Goal: Find specific page/section: Find specific page/section

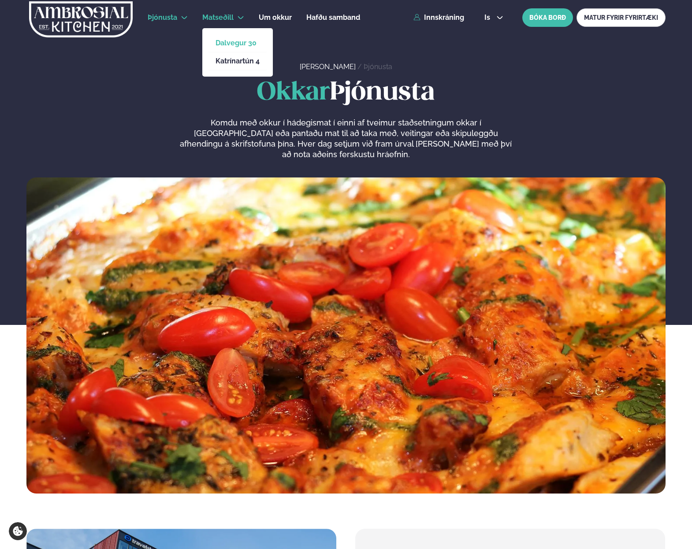
click at [242, 45] on link "Dalvegur 30" at bounding box center [237, 43] width 44 height 7
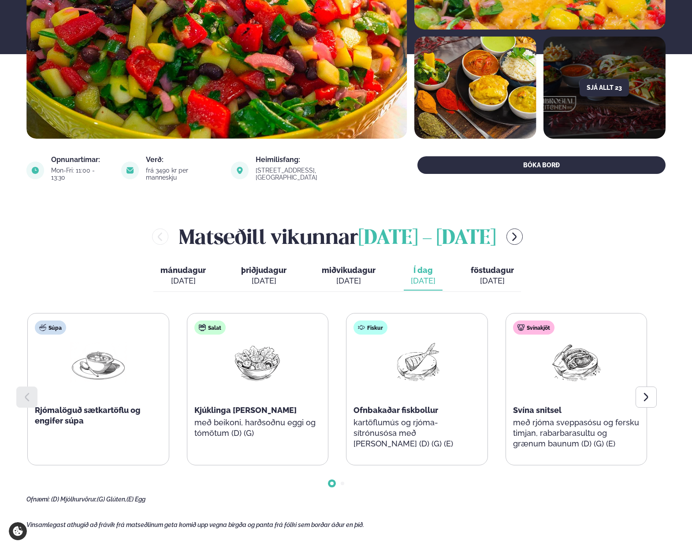
scroll to position [188, 0]
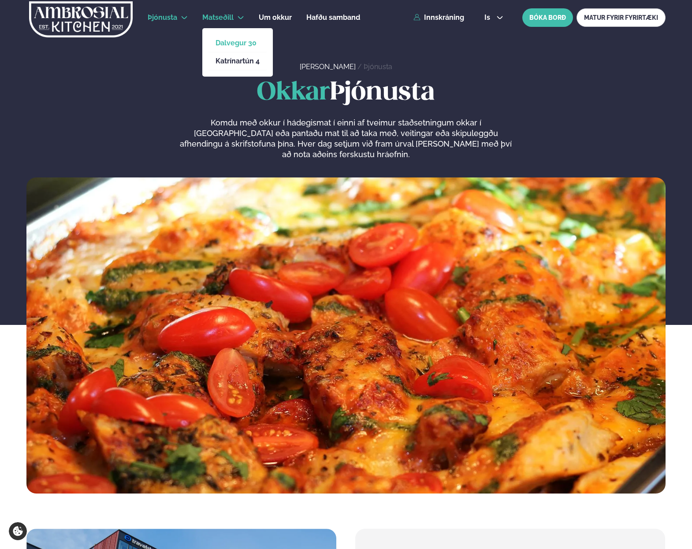
click at [244, 45] on link "Dalvegur 30" at bounding box center [237, 43] width 44 height 7
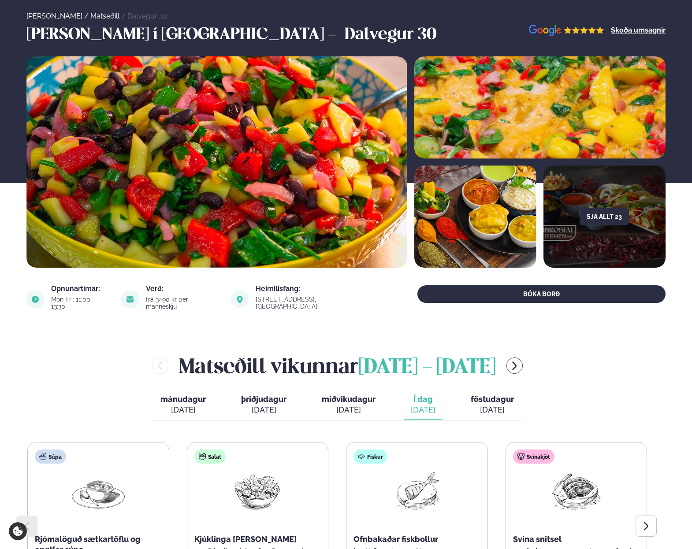
scroll to position [169, 0]
